Goal: Download file/media

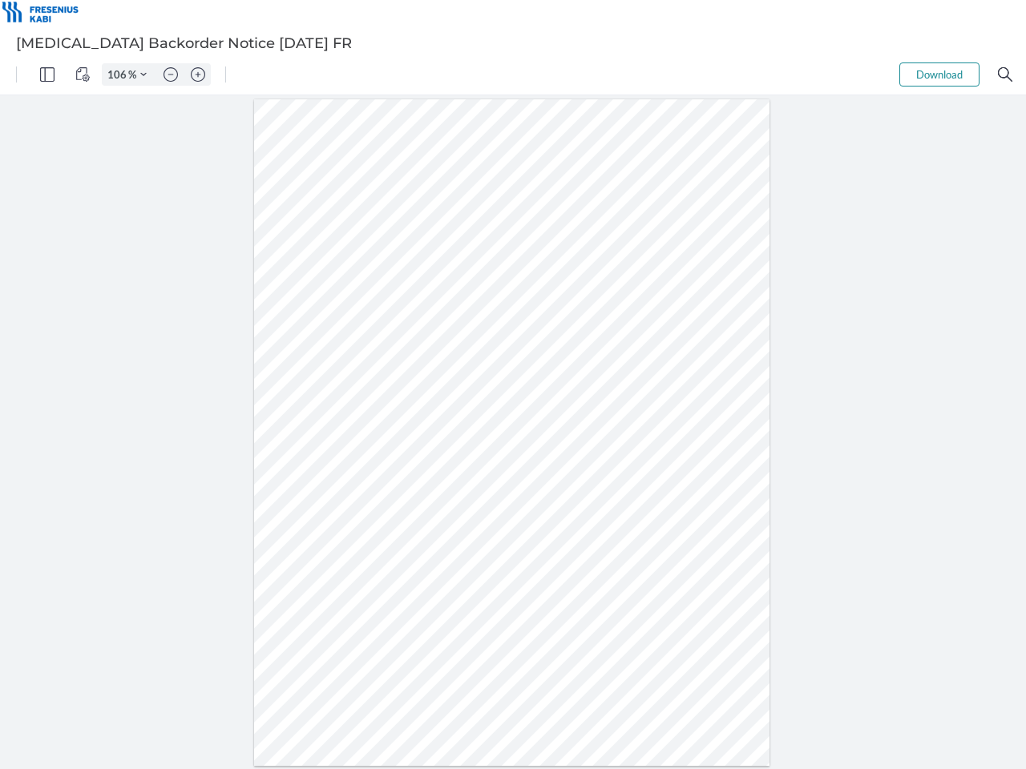
click at [47, 75] on img "Panel" at bounding box center [47, 74] width 14 height 14
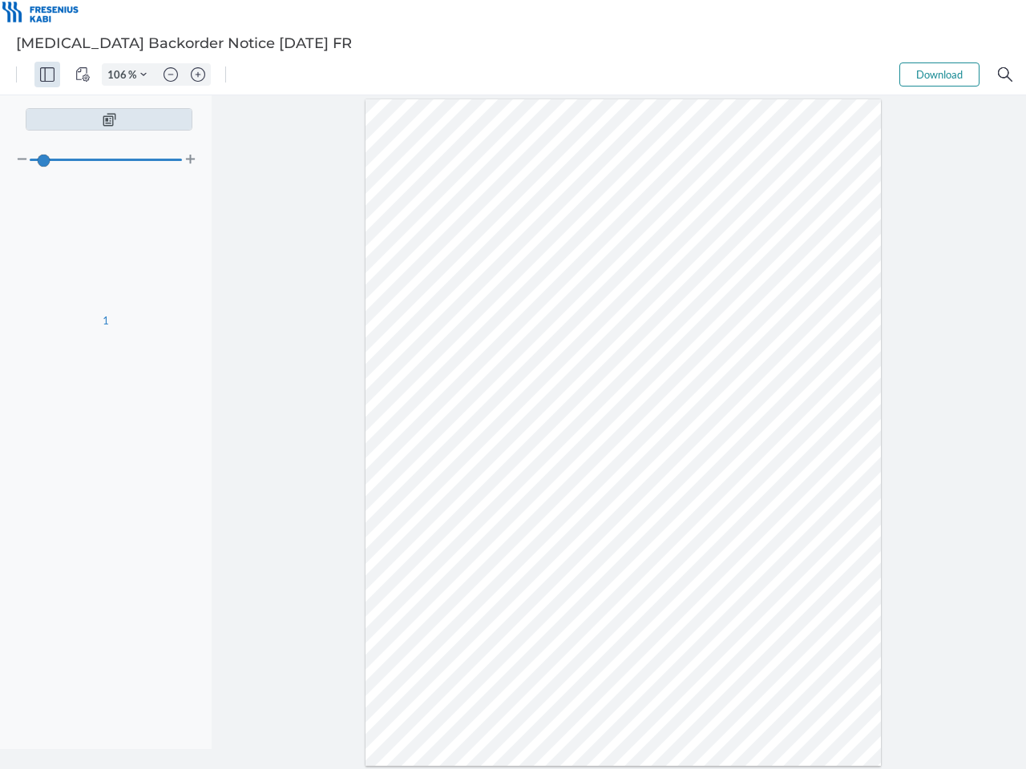
click at [83, 75] on img "View Controls" at bounding box center [82, 74] width 14 height 14
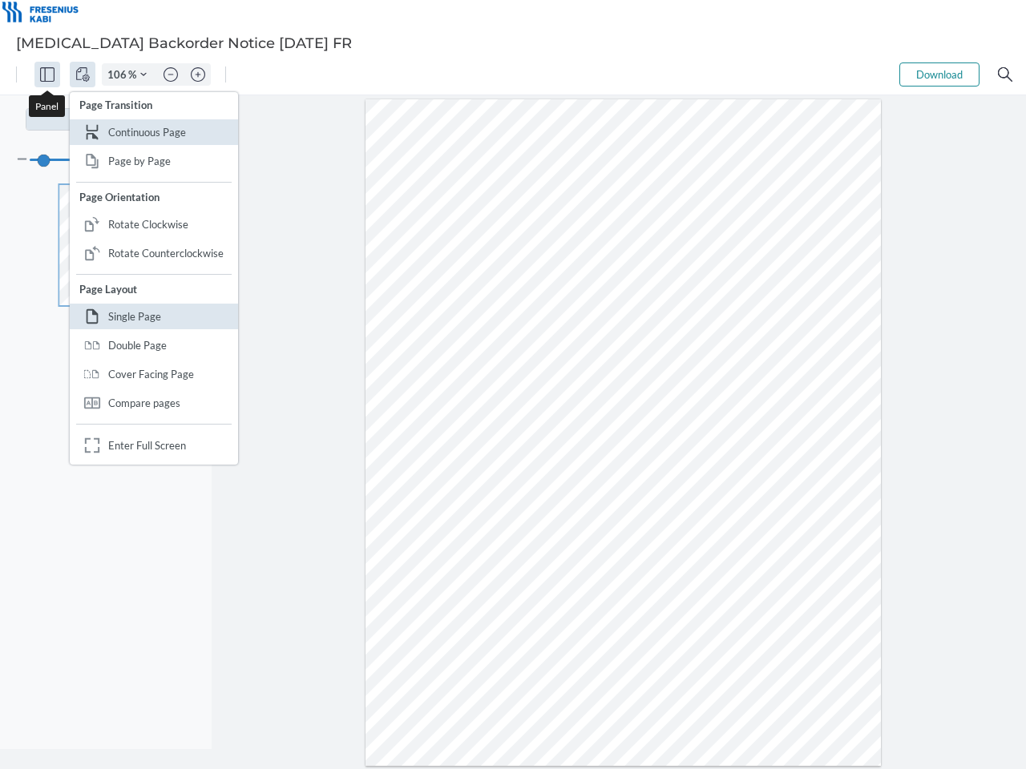
click at [119, 75] on input "106" at bounding box center [116, 74] width 26 height 14
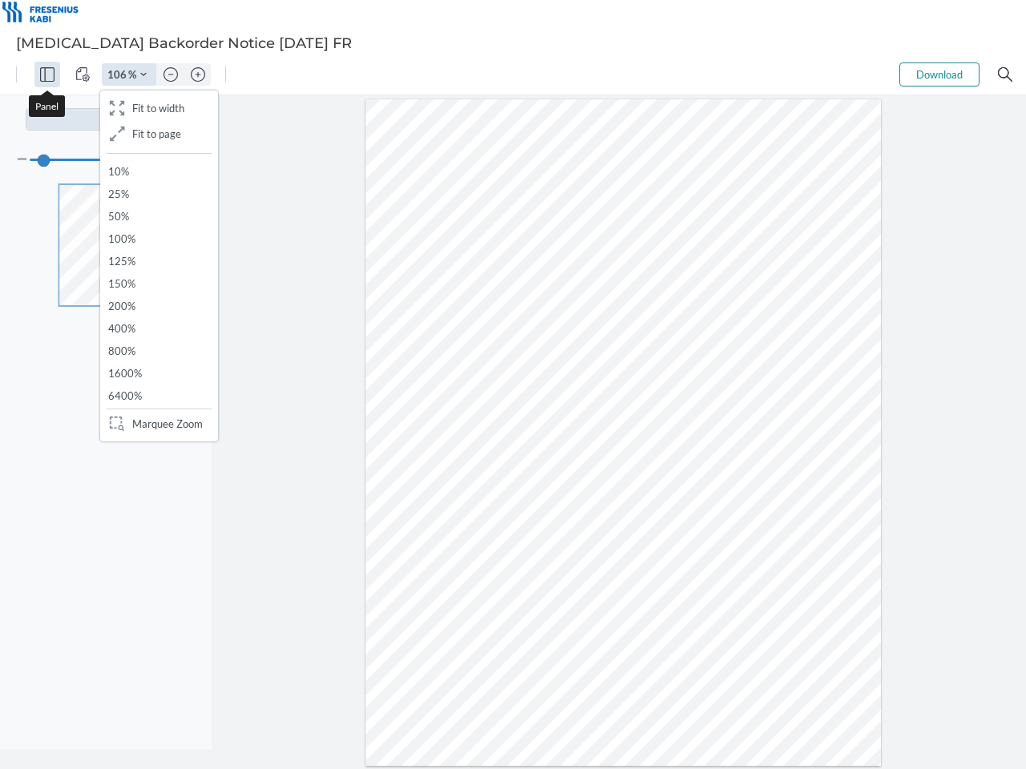
click at [143, 75] on img "Zoom Controls" at bounding box center [143, 74] width 6 height 6
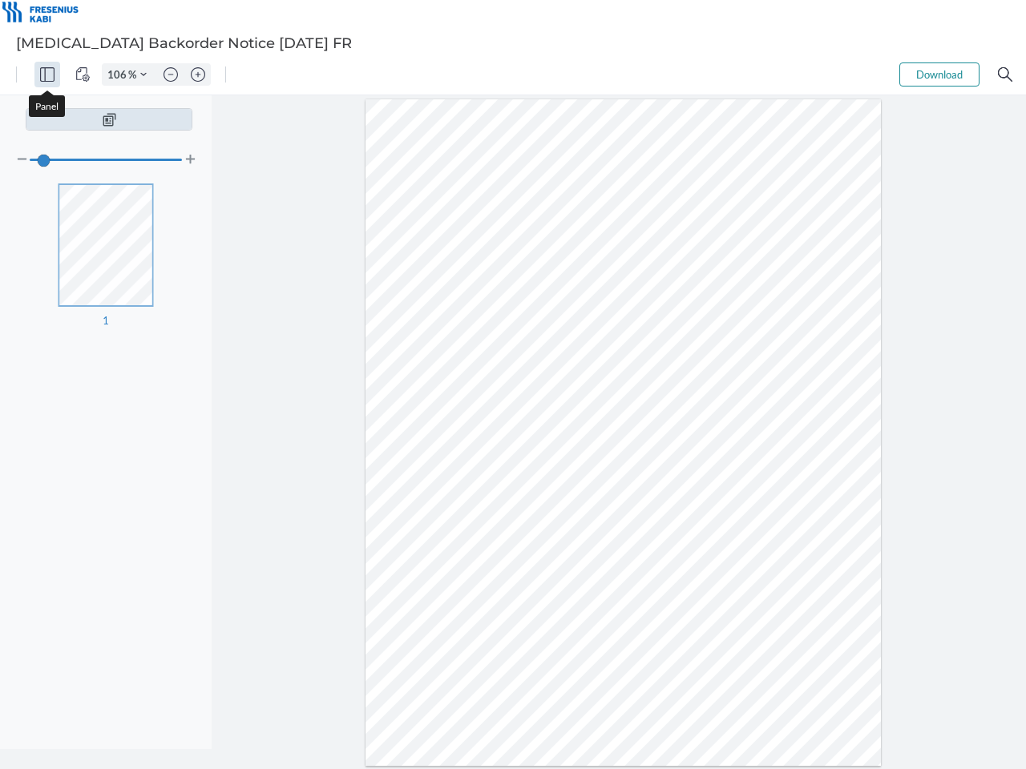
click at [171, 75] on img "Zoom out" at bounding box center [170, 74] width 14 height 14
click at [198, 75] on img "Zoom in" at bounding box center [198, 74] width 14 height 14
type input "106"
click at [939, 75] on button "Download" at bounding box center [939, 75] width 80 height 24
click at [1005, 75] on img "Search" at bounding box center [1005, 74] width 14 height 14
